Goal: Task Accomplishment & Management: Use online tool/utility

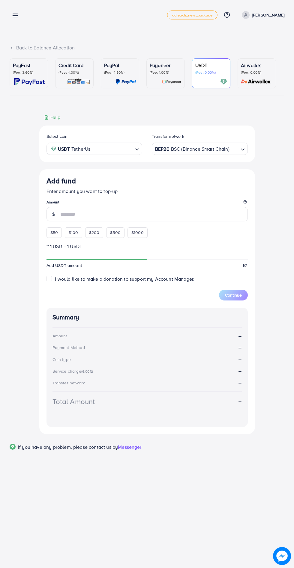
click at [15, 16] on line at bounding box center [15, 16] width 5 height 0
click at [15, 17] on line at bounding box center [15, 17] width 5 height 0
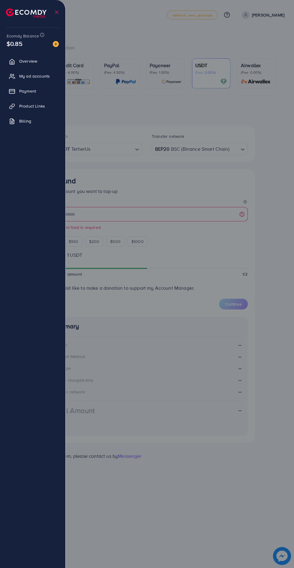
click at [273, 222] on div at bounding box center [147, 341] width 294 height 682
